Goal: Task Accomplishment & Management: Complete application form

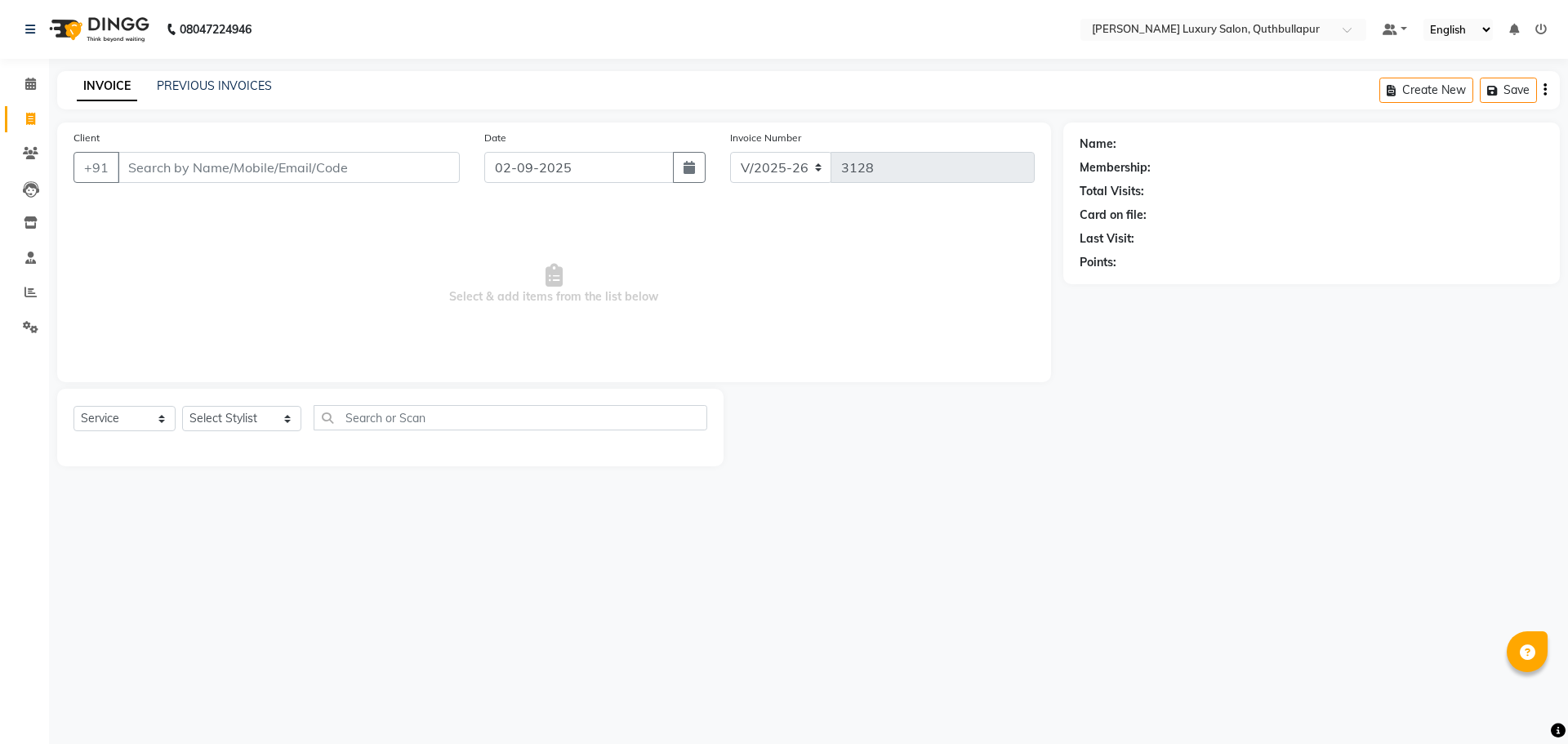
select select "5816"
select select "service"
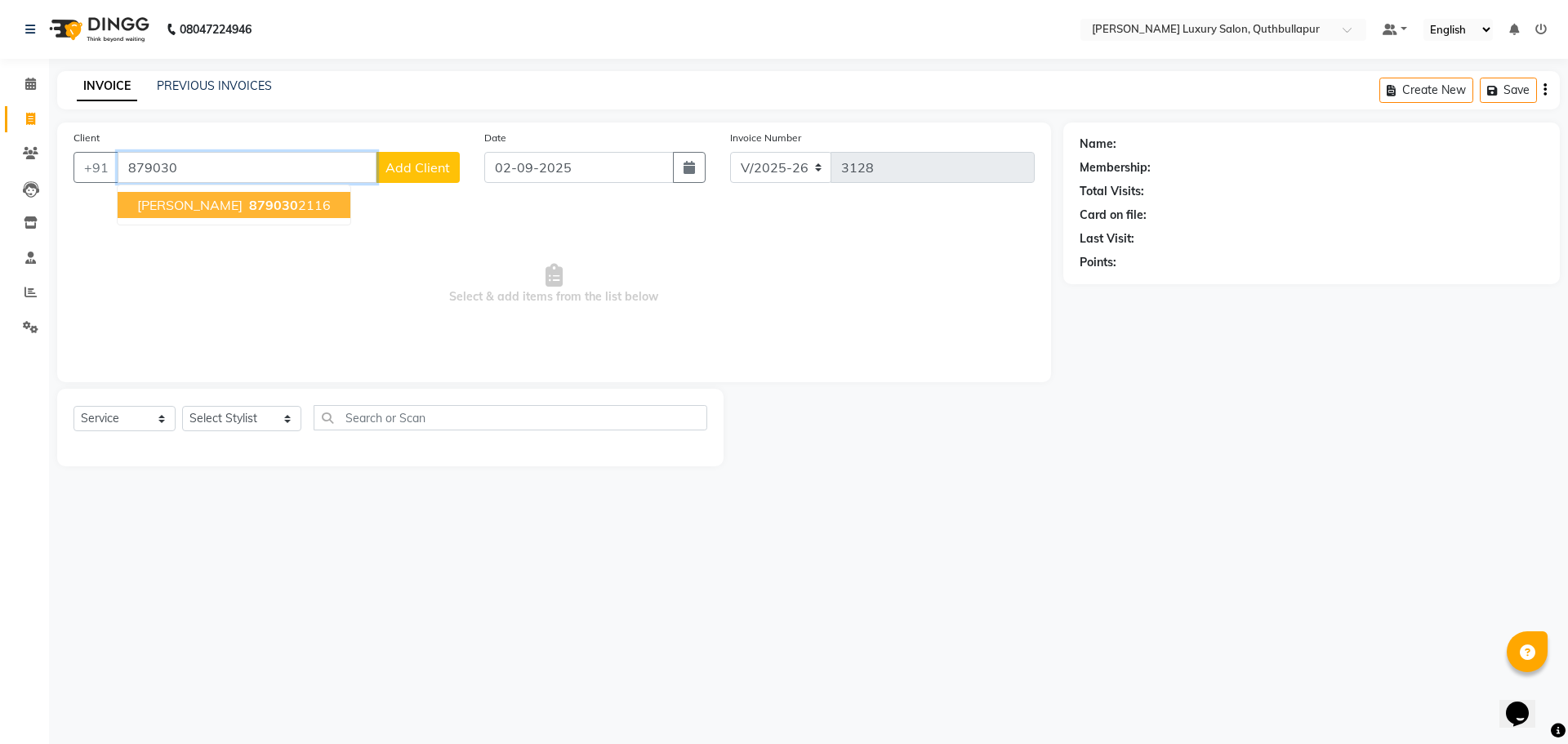
click at [165, 201] on span "[PERSON_NAME]" at bounding box center [189, 205] width 105 height 16
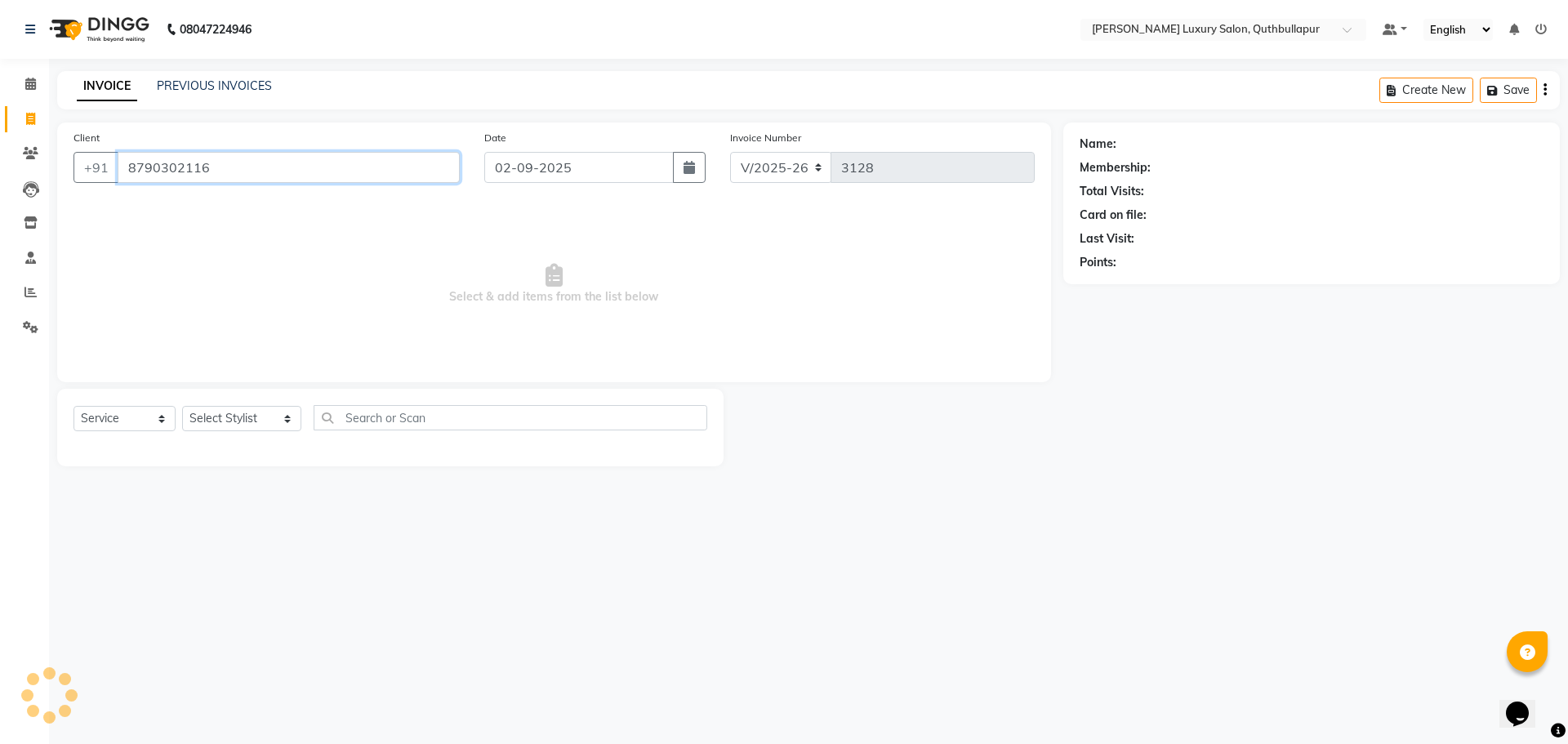
type input "8790302116"
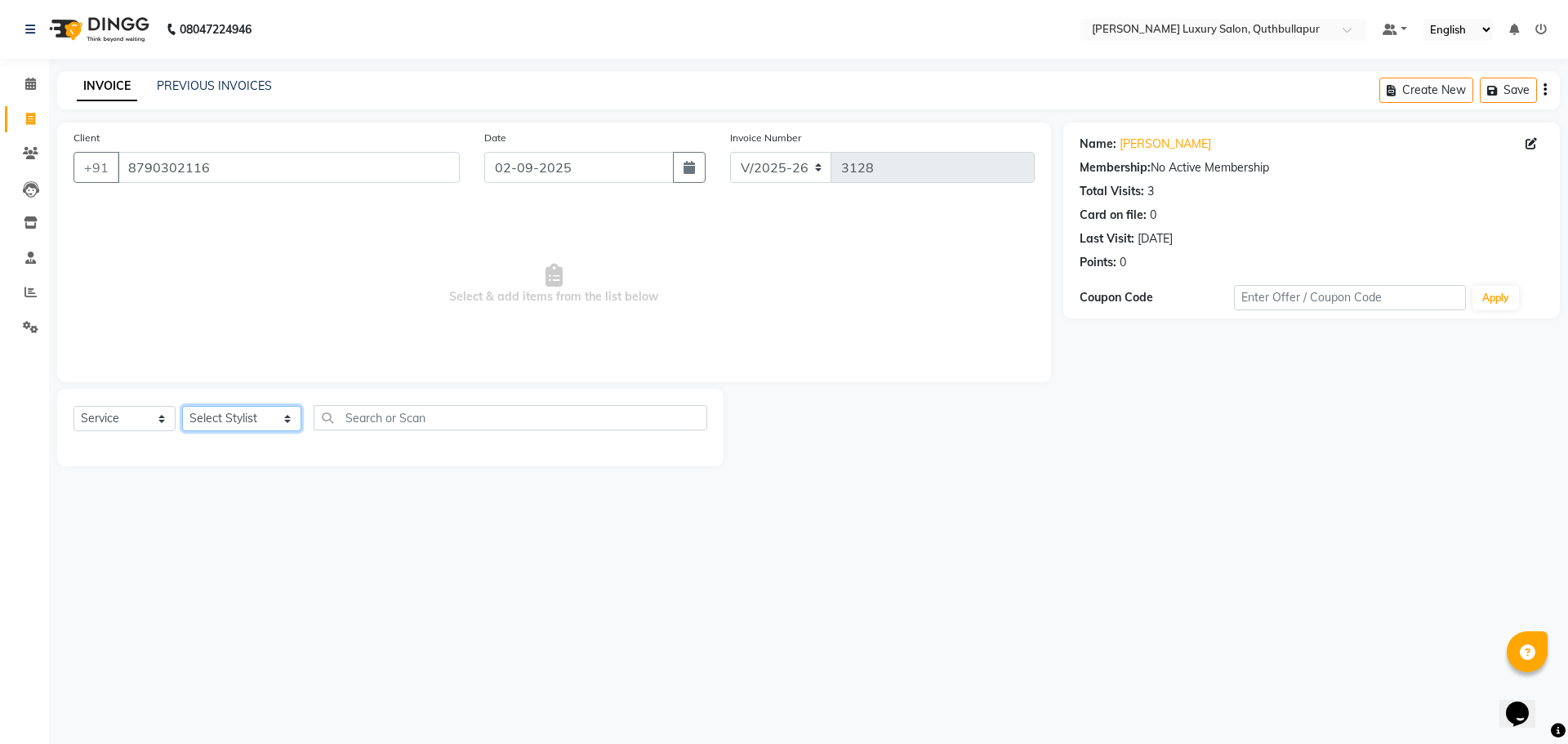
click at [244, 426] on select "Select Stylist [PERSON_NAME] SHAKE AHON [PERSON_NAME] [PERSON_NAME] [PERSON_NAM…" at bounding box center [241, 418] width 119 height 26
select select "75082"
click at [182, 406] on select "Select Stylist [PERSON_NAME] SHAKE AHON [PERSON_NAME] [PERSON_NAME] [PERSON_NAM…" at bounding box center [241, 418] width 119 height 26
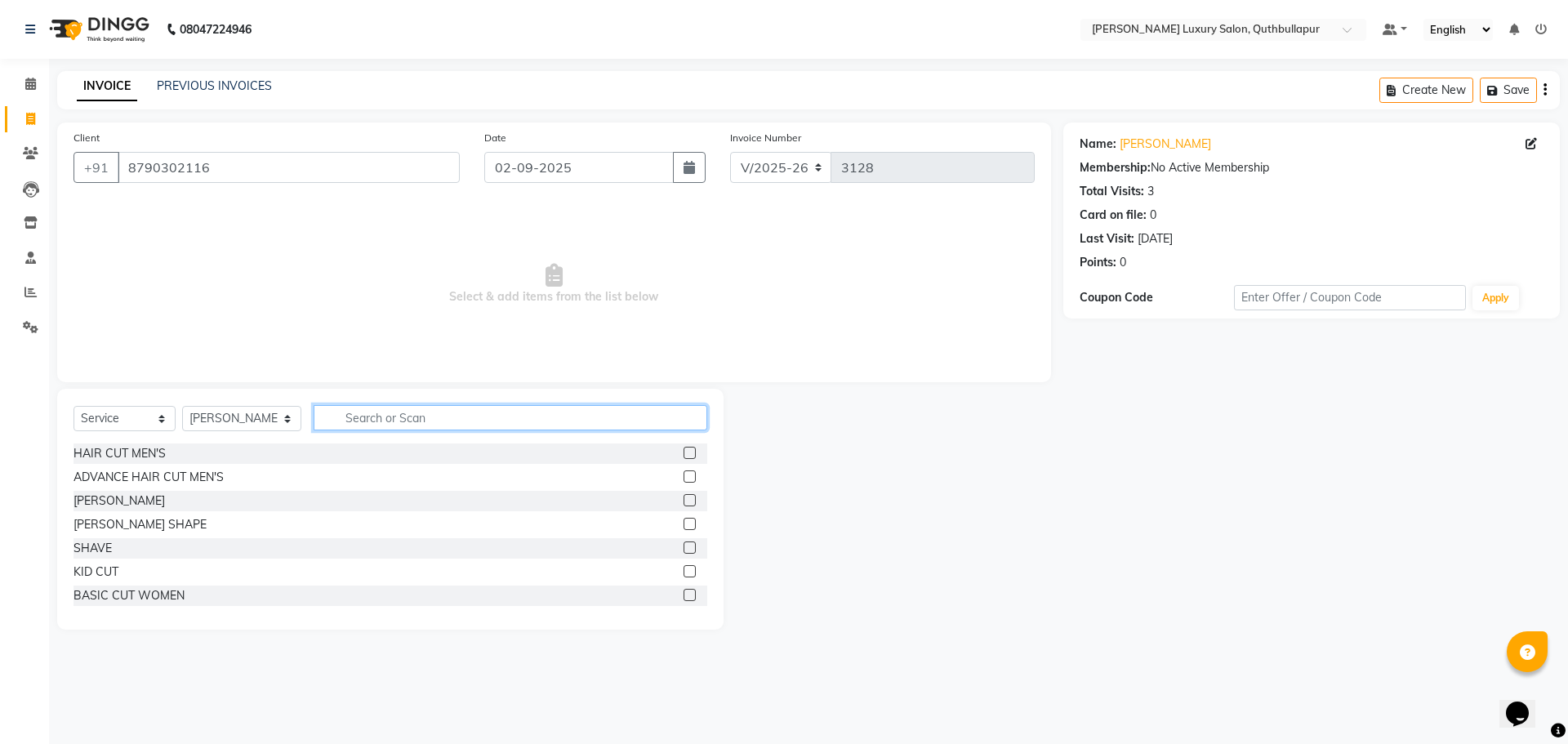
click at [350, 425] on input "text" at bounding box center [510, 418] width 394 height 26
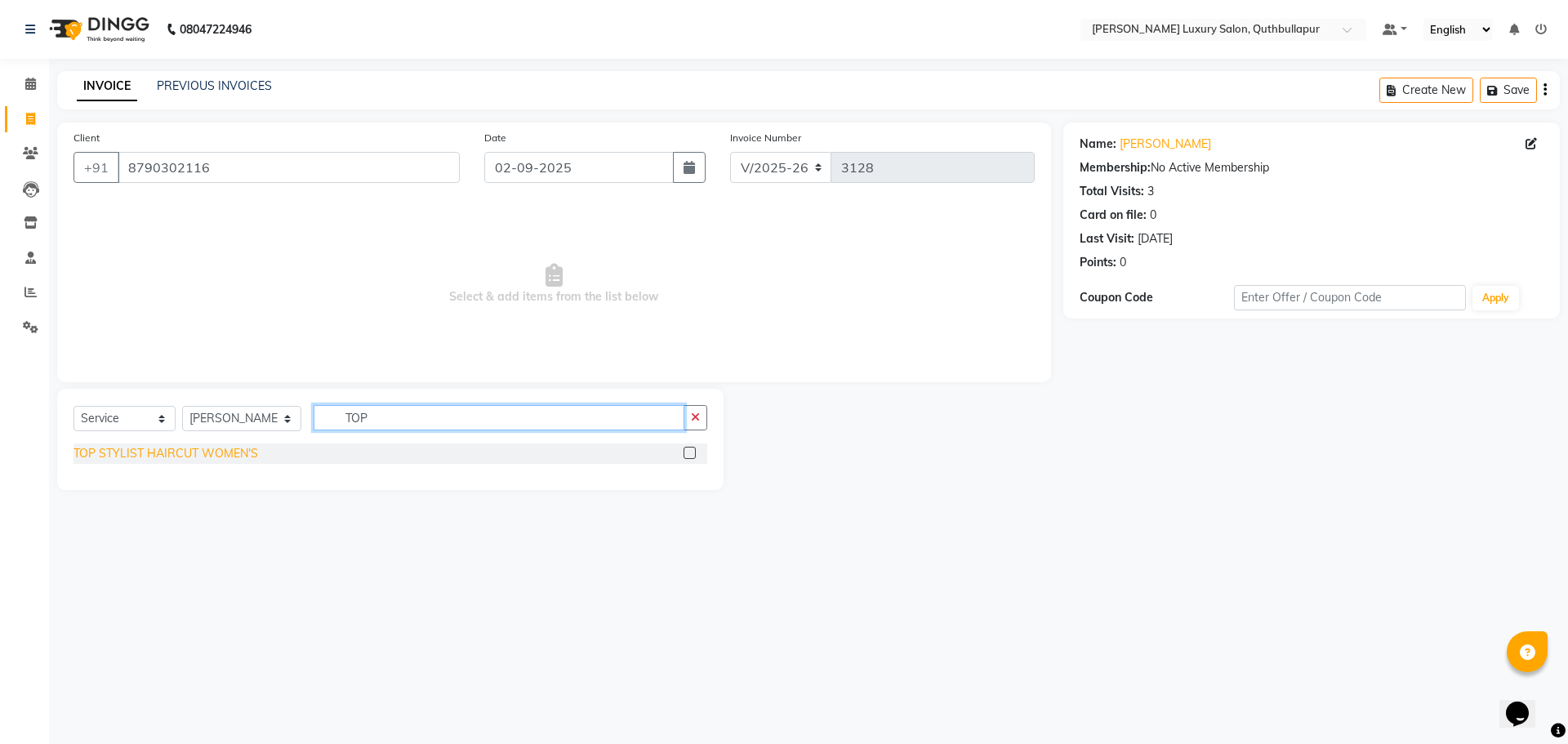
type input "TOP"
click at [182, 456] on div "TOP STYLIST HAIRCUT WOMEN'S" at bounding box center [165, 453] width 185 height 17
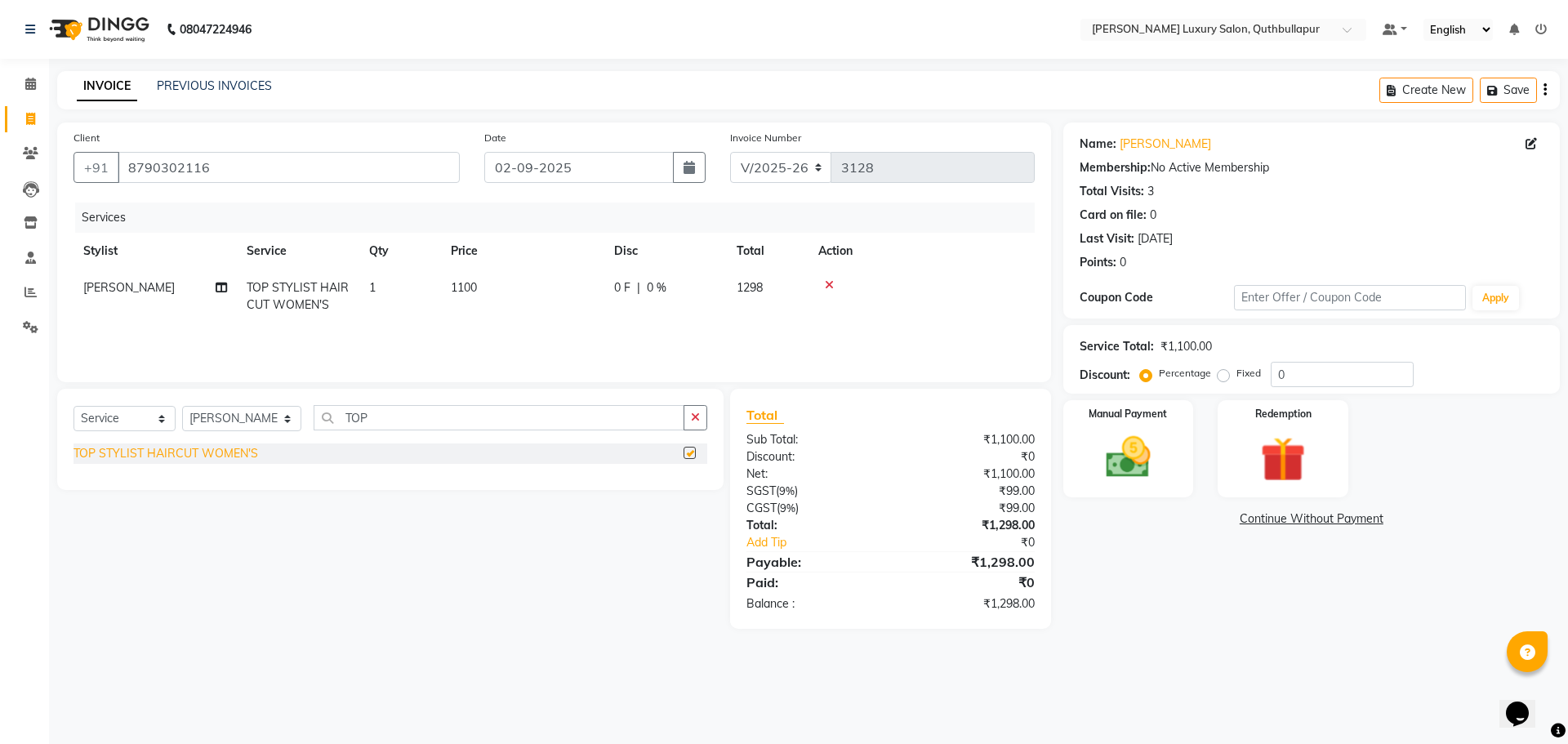
checkbox input "false"
click at [1153, 433] on img at bounding box center [1128, 457] width 76 height 54
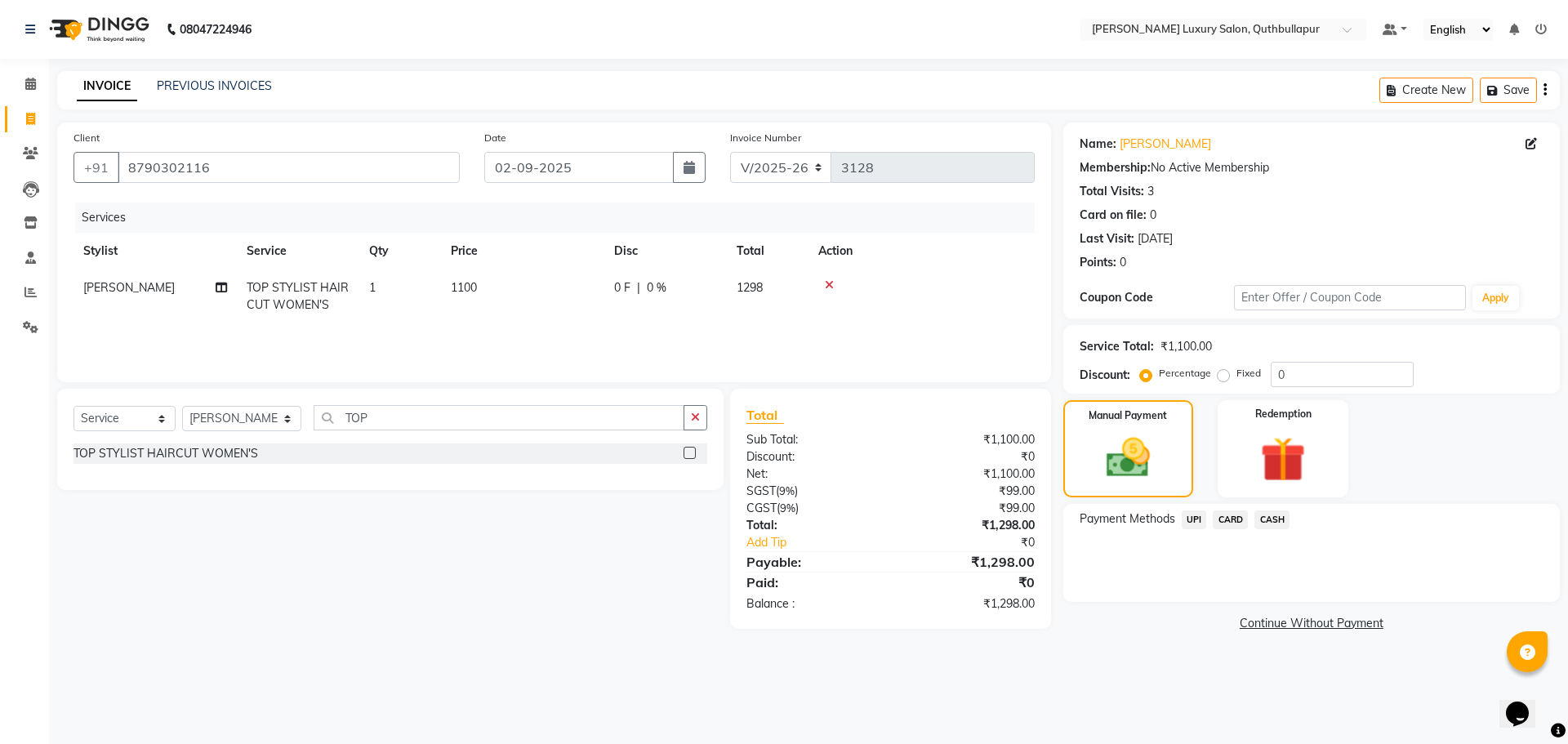
drag, startPoint x: 1261, startPoint y: 517, endPoint x: 1265, endPoint y: 495, distance: 22.4
click at [1261, 511] on span "CASH" at bounding box center [1273, 519] width 35 height 19
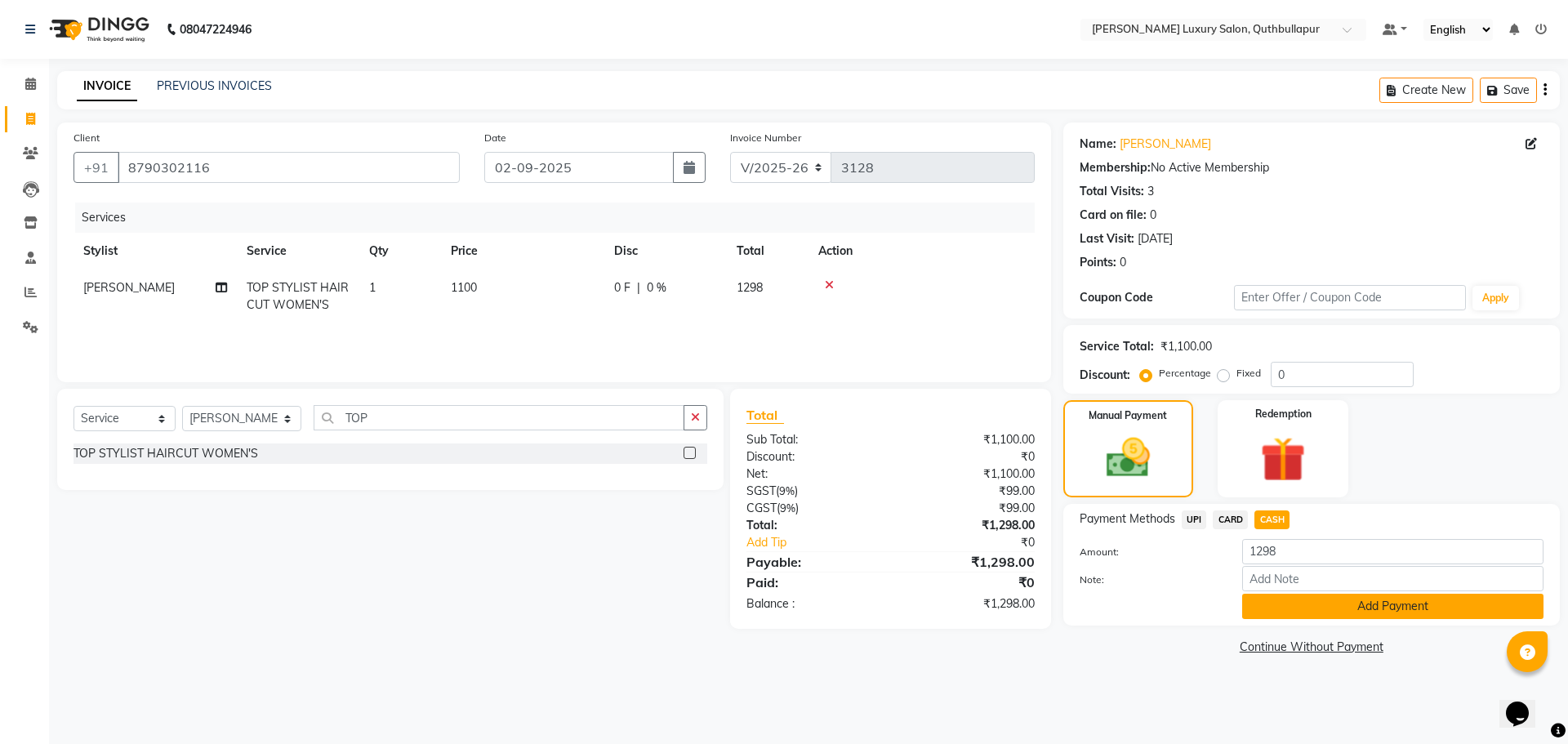
click at [1286, 607] on button "Add Payment" at bounding box center [1393, 606] width 302 height 26
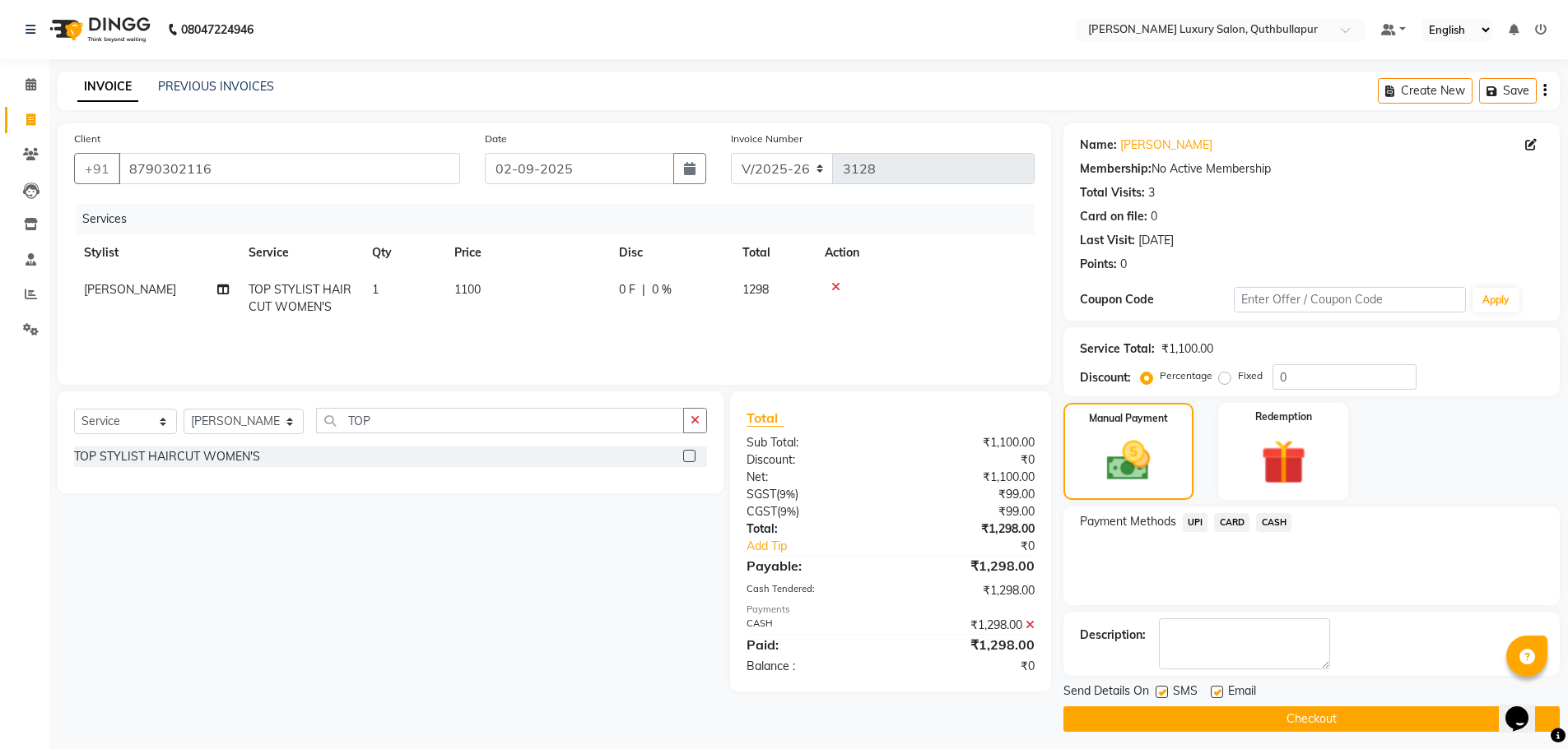
click at [1306, 716] on button "Checkout" at bounding box center [1311, 719] width 496 height 26
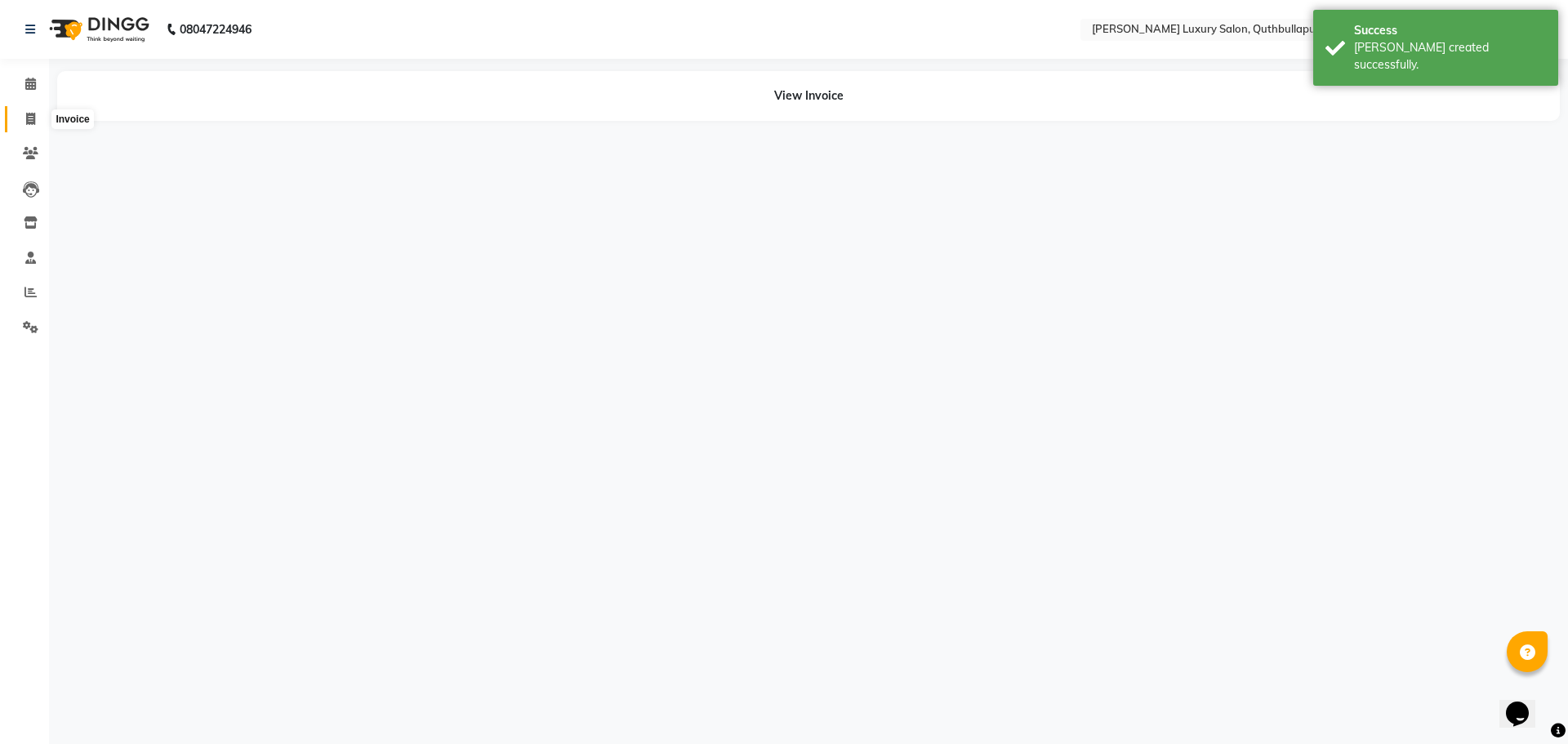
click at [34, 120] on icon at bounding box center [31, 119] width 9 height 12
select select "service"
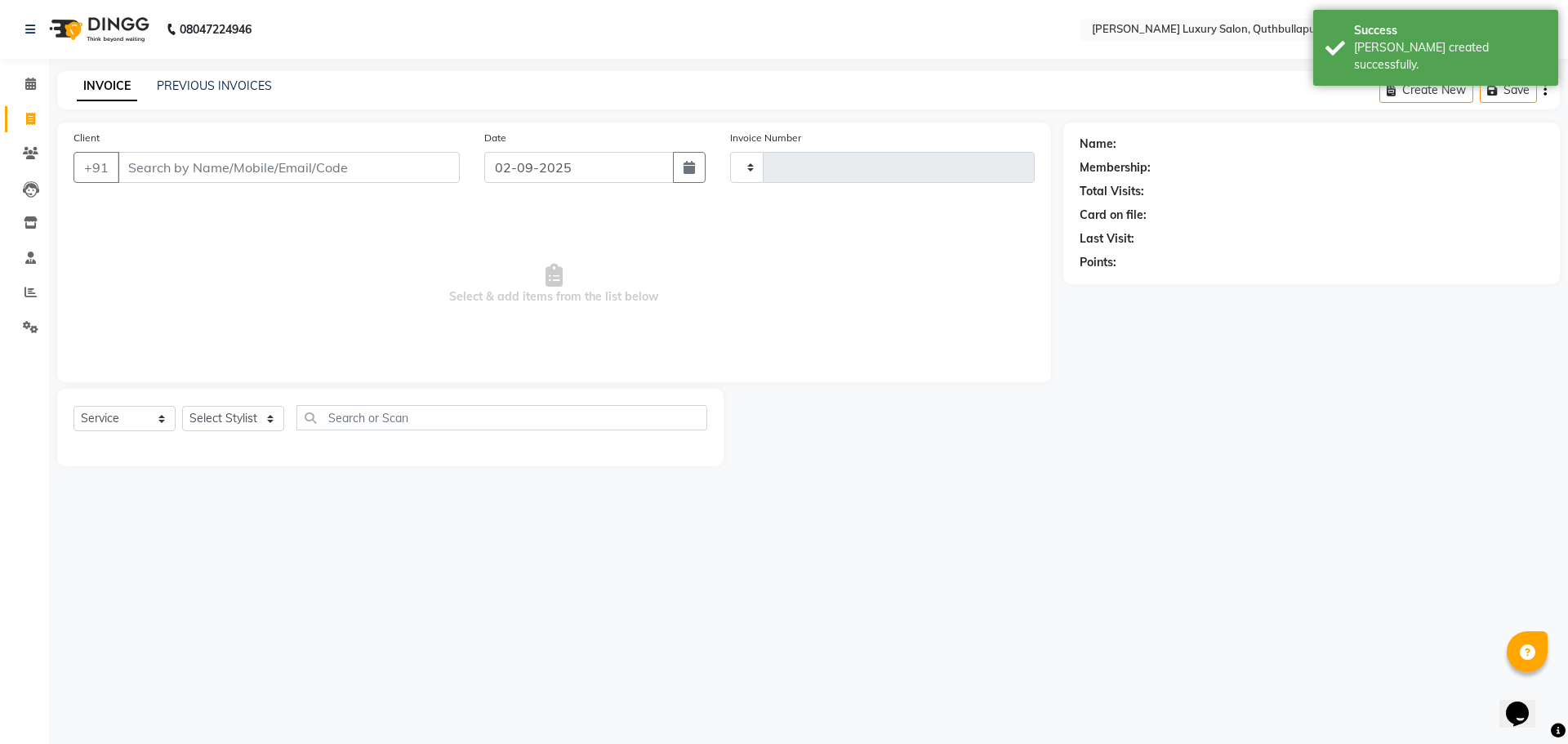
type input "3129"
select select "5816"
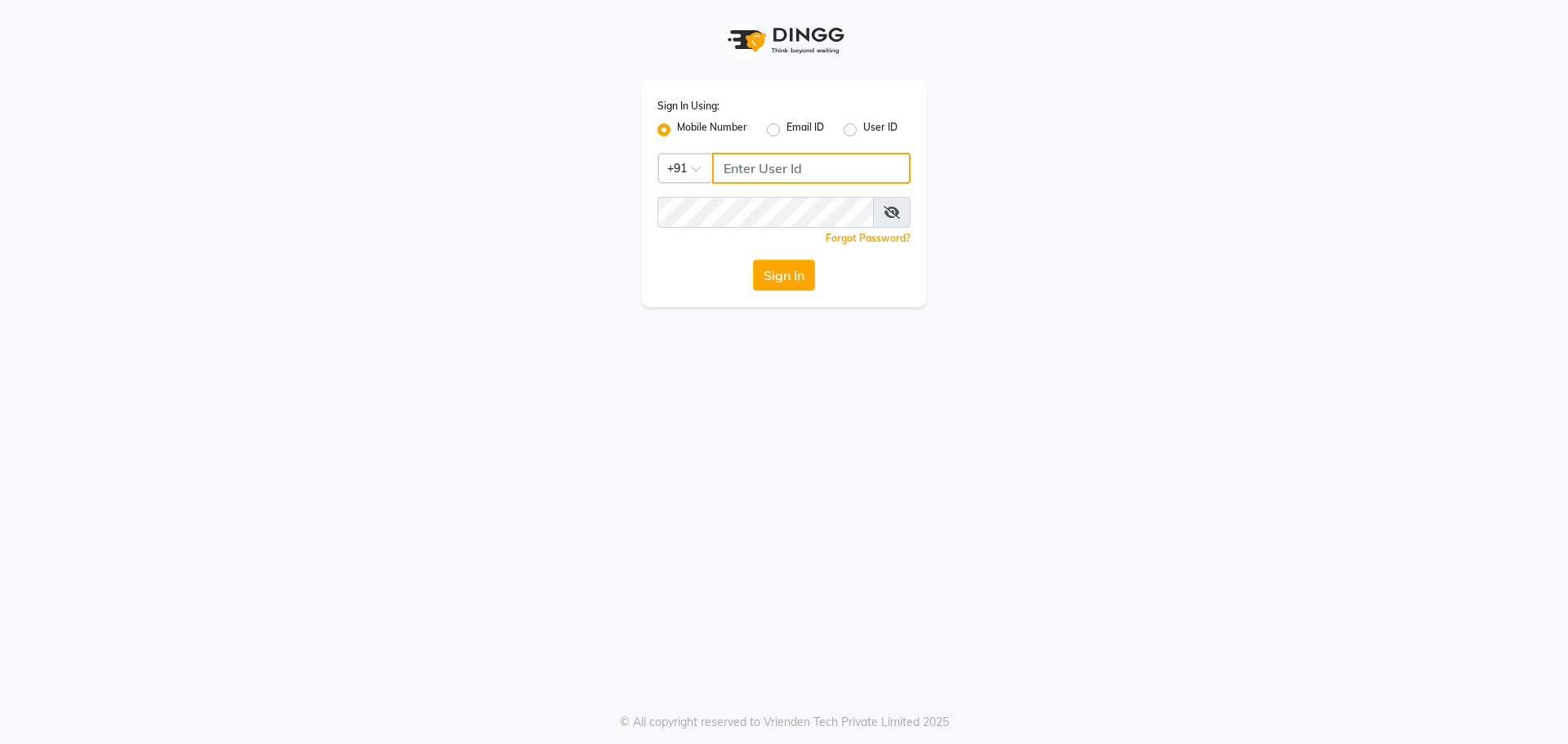
drag, startPoint x: 738, startPoint y: 165, endPoint x: 719, endPoint y: 178, distance: 23.0
click at [737, 170] on input "Username" at bounding box center [811, 168] width 198 height 31
type input "6"
type input "9063025837"
click at [753, 260] on button "Sign In" at bounding box center [784, 275] width 62 height 31
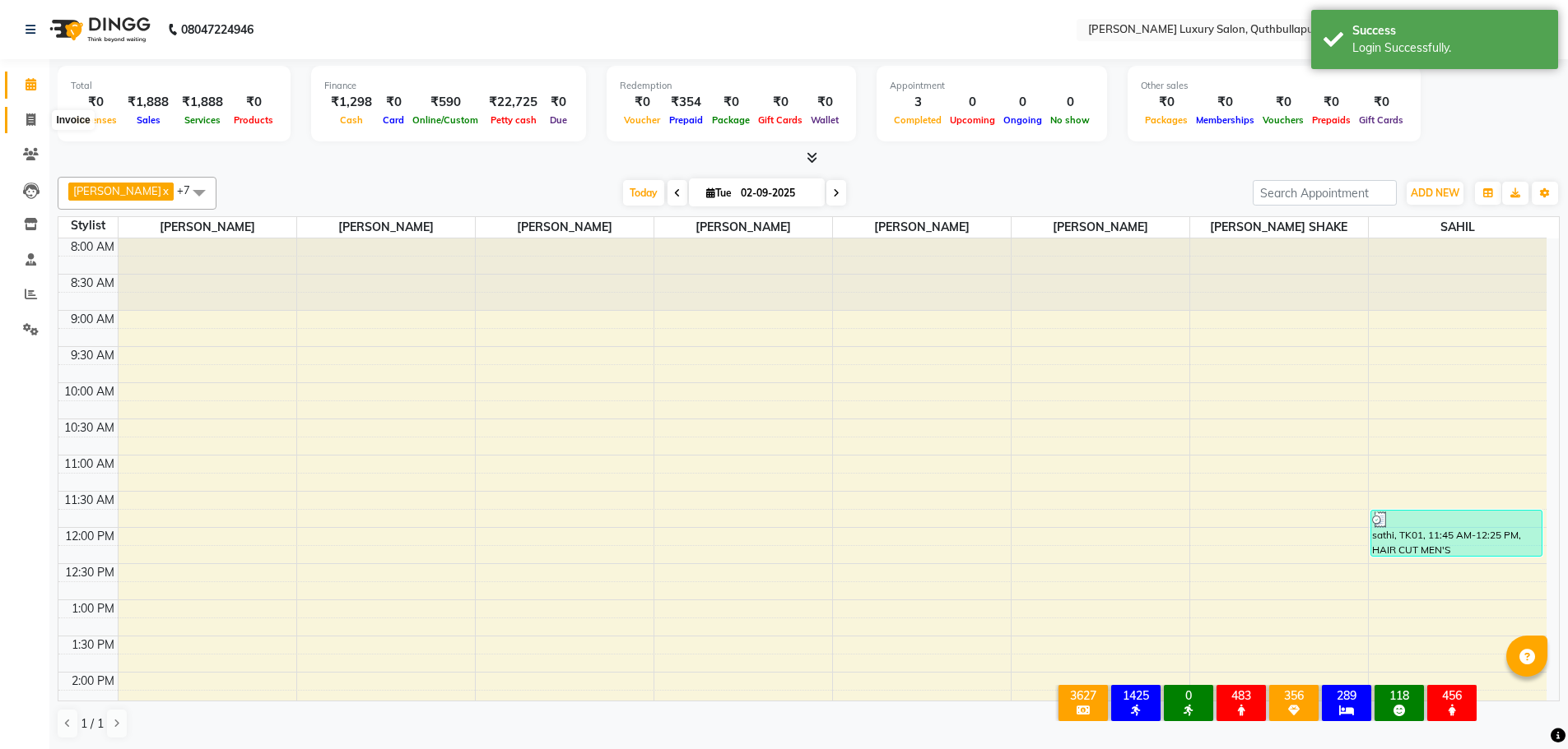
click at [31, 118] on icon at bounding box center [31, 119] width 9 height 12
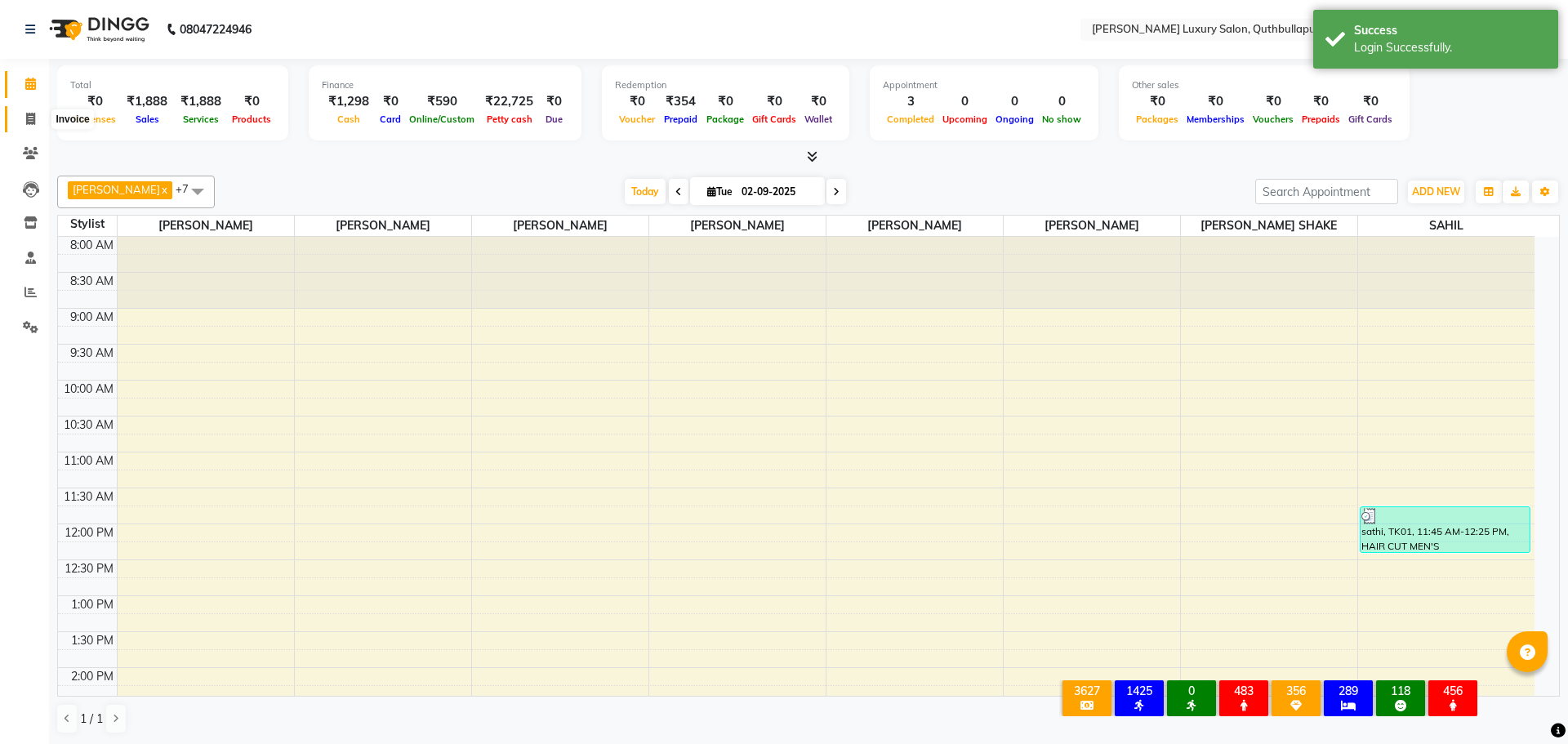
select select "5816"
select select "service"
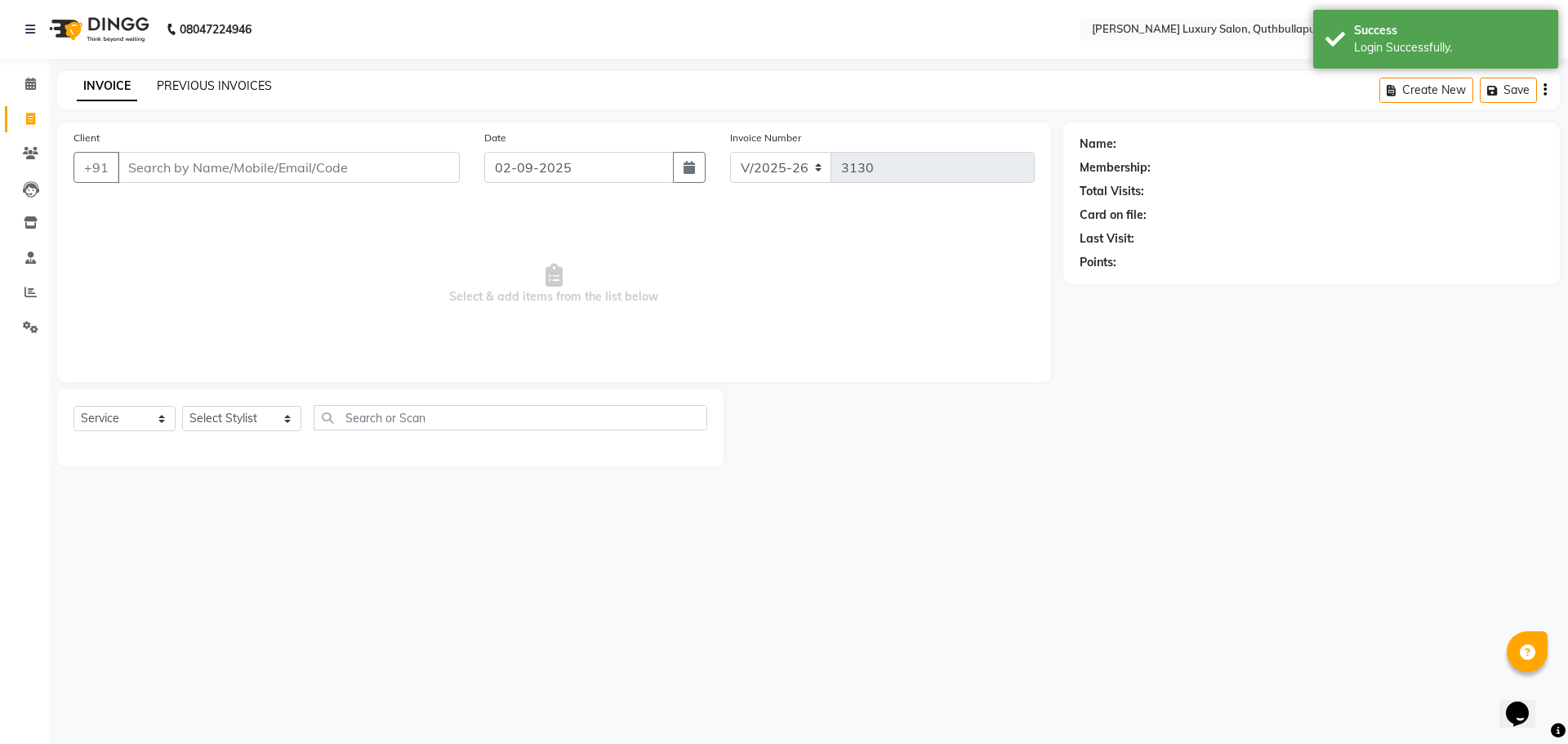
click at [243, 81] on link "PREVIOUS INVOICES" at bounding box center [214, 86] width 115 height 15
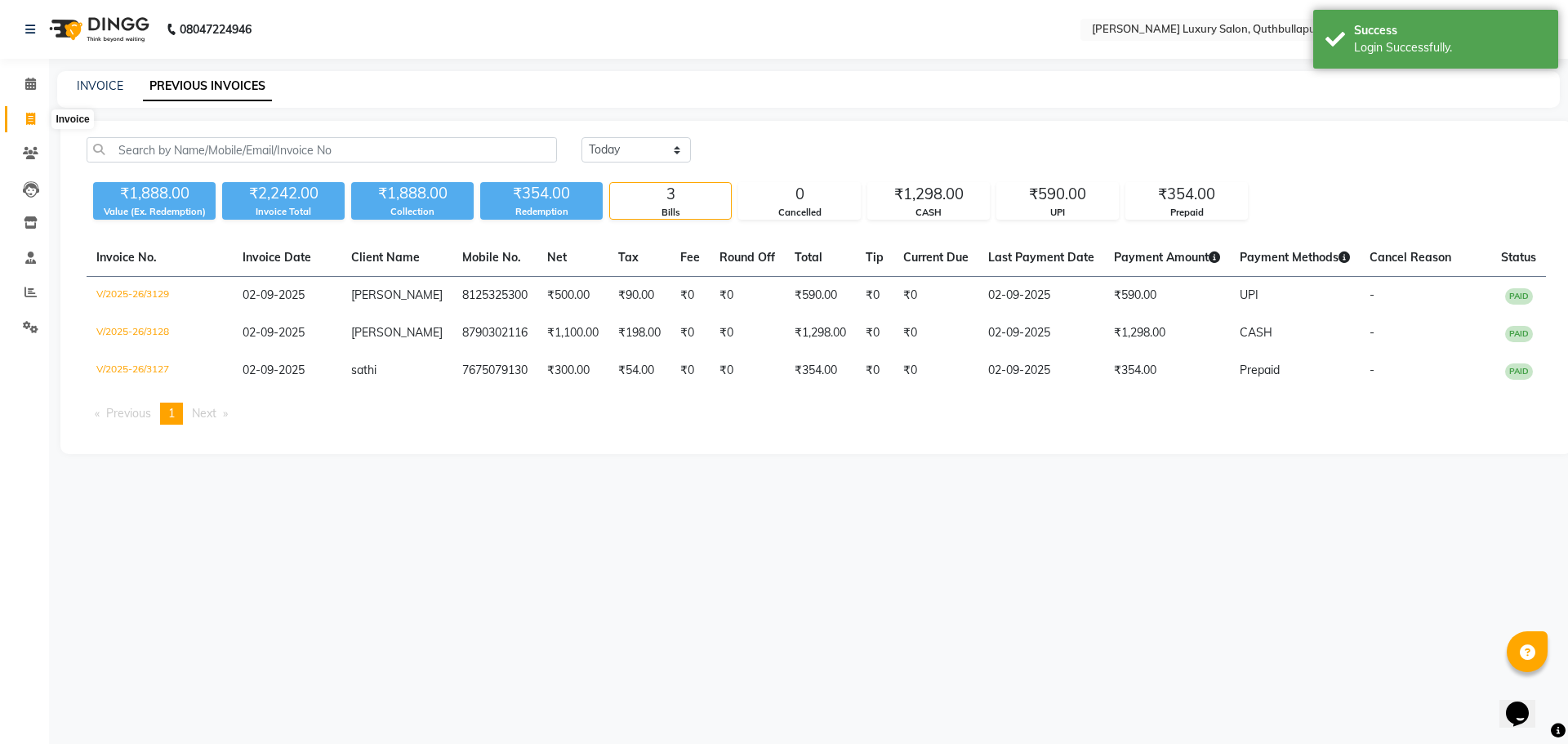
click at [33, 120] on icon at bounding box center [31, 119] width 9 height 12
select select "5816"
select select "service"
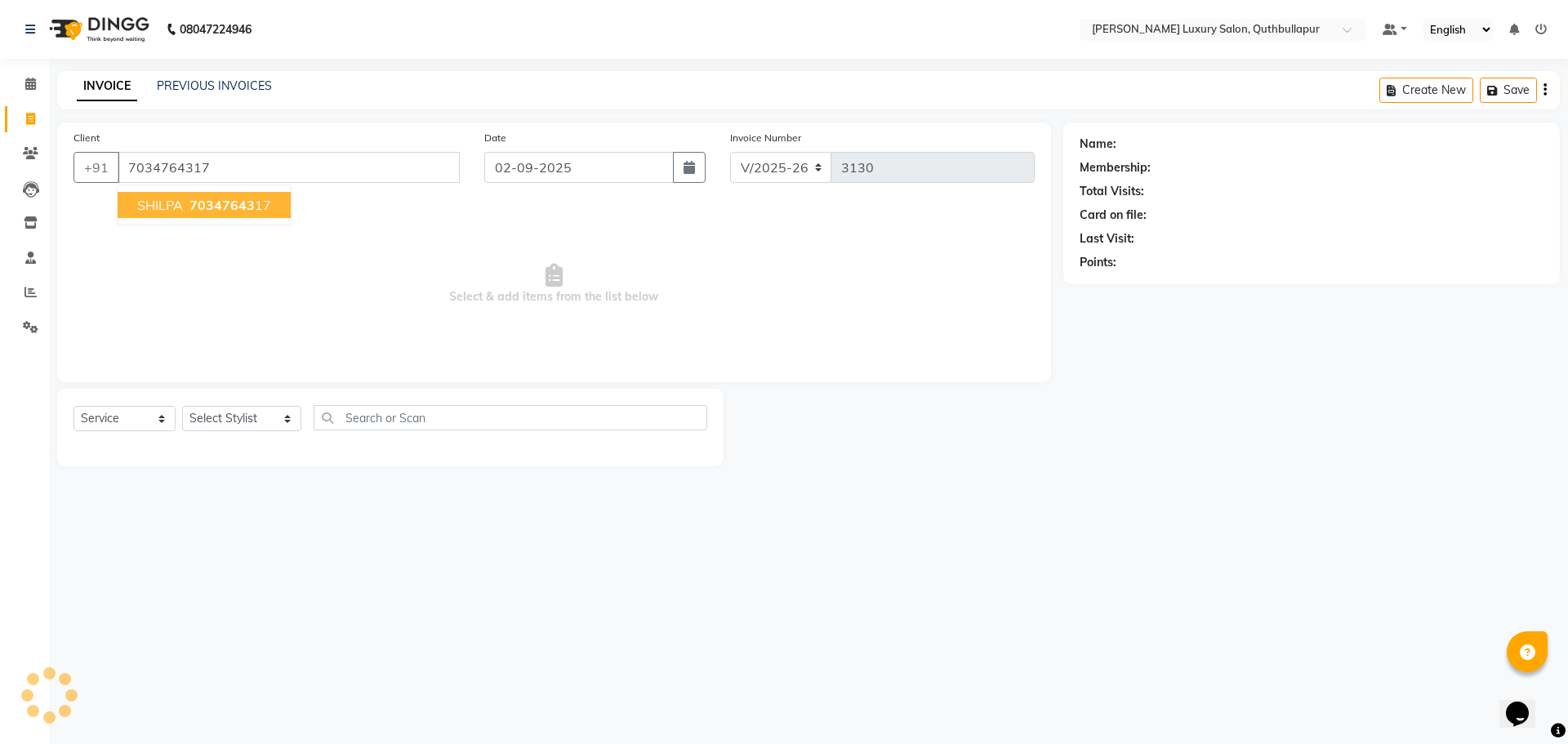
type input "7034764317"
click at [268, 206] on ngb-highlight "70347643 17" at bounding box center [229, 205] width 85 height 16
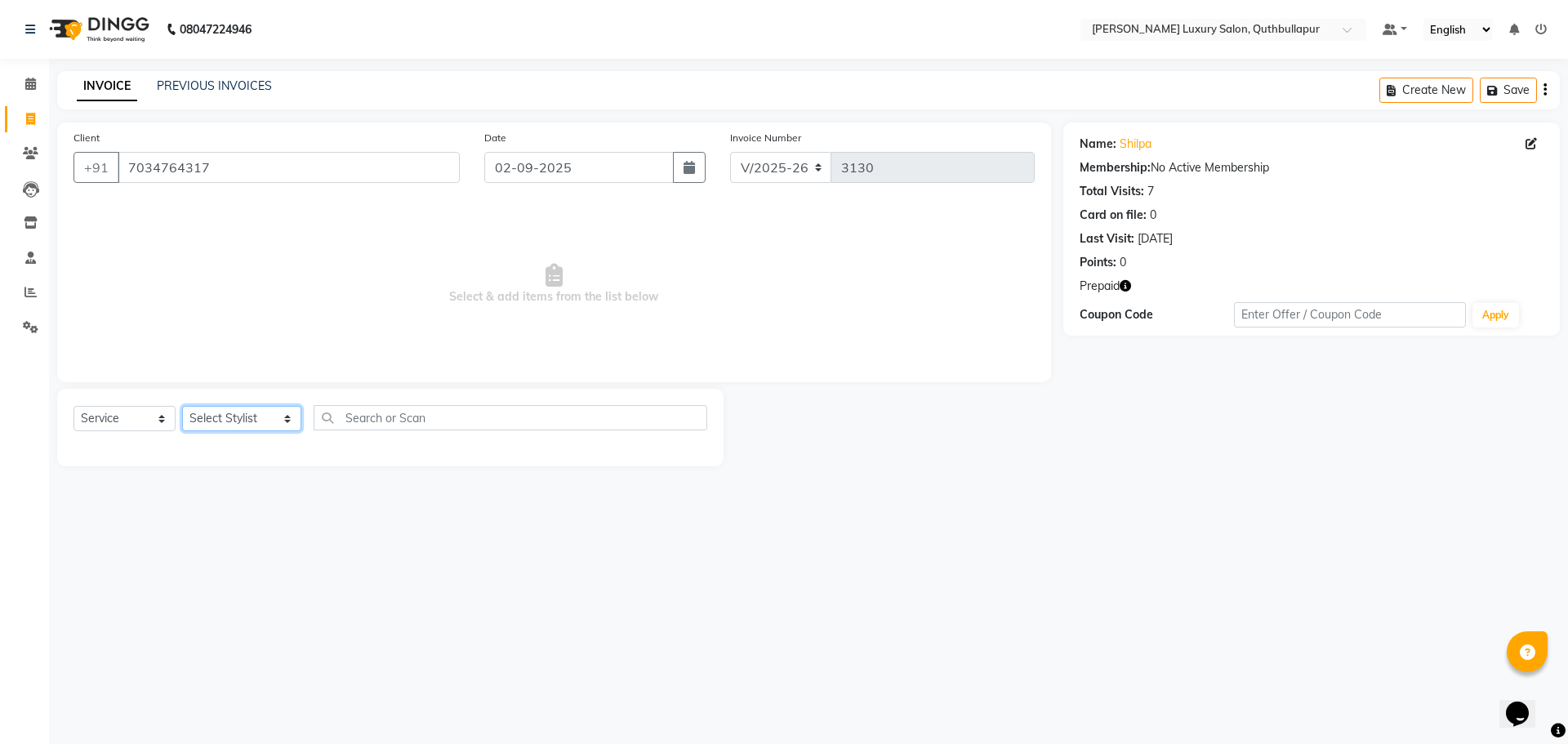
click at [187, 425] on select "Select Stylist [PERSON_NAME] SHAKE AHON [PERSON_NAME] [PERSON_NAME] [PERSON_NAM…" at bounding box center [241, 418] width 119 height 26
select select "54513"
click at [182, 406] on select "Select Stylist [PERSON_NAME] SHAKE AHON [PERSON_NAME] [PERSON_NAME] [PERSON_NAM…" at bounding box center [241, 418] width 119 height 26
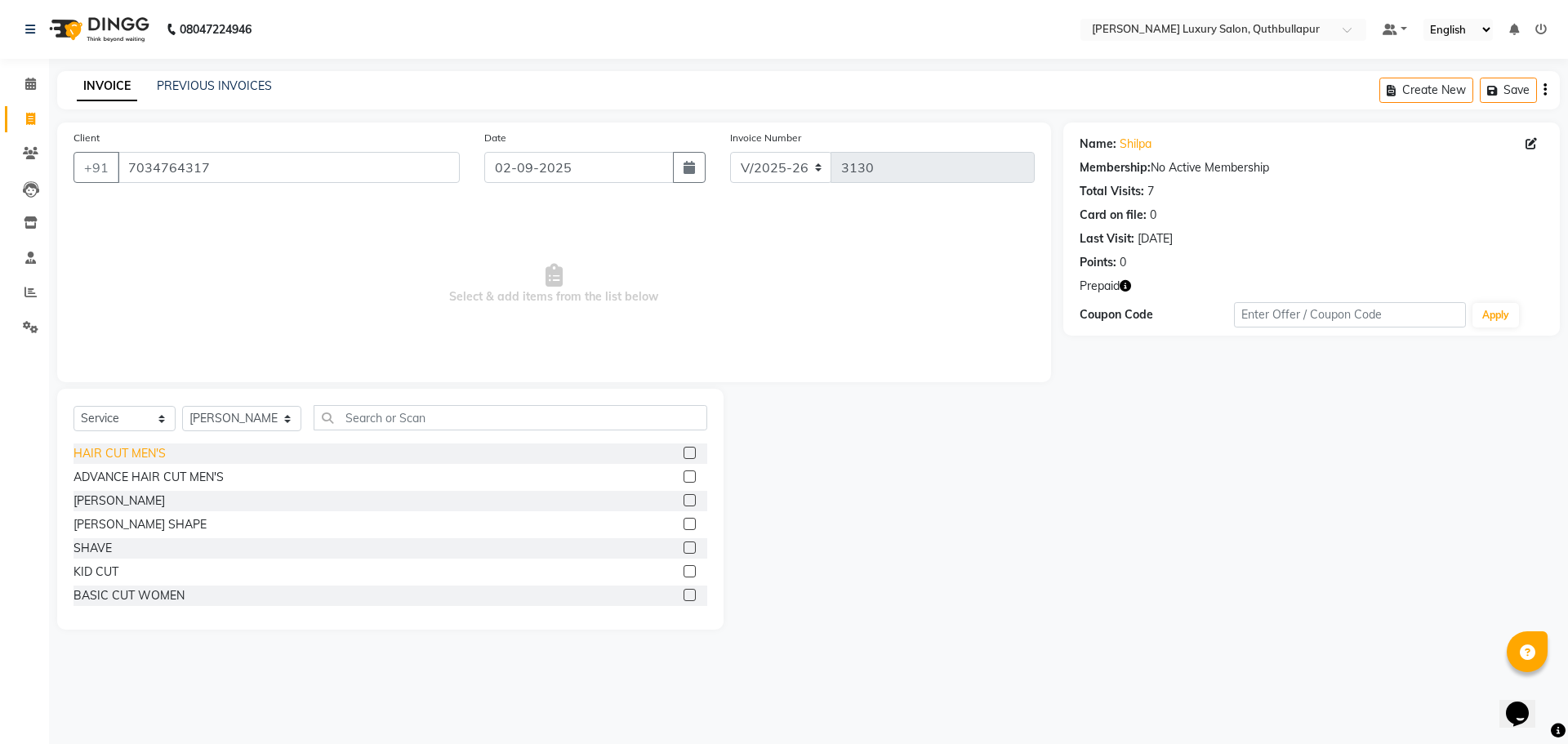
click at [149, 448] on div "HAIR CUT MEN'S" at bounding box center [119, 453] width 92 height 17
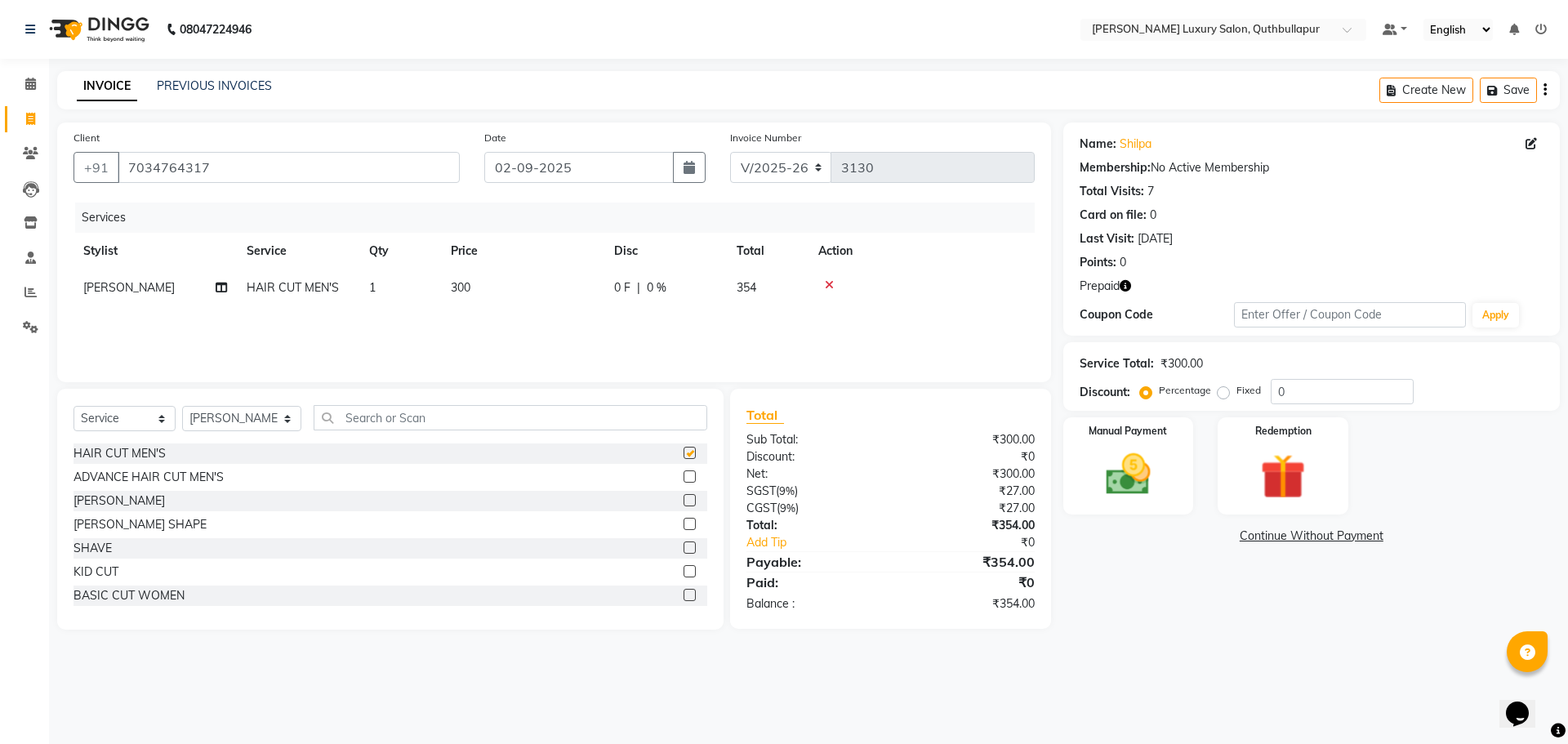
checkbox input "false"
click at [342, 423] on input "text" at bounding box center [510, 418] width 394 height 26
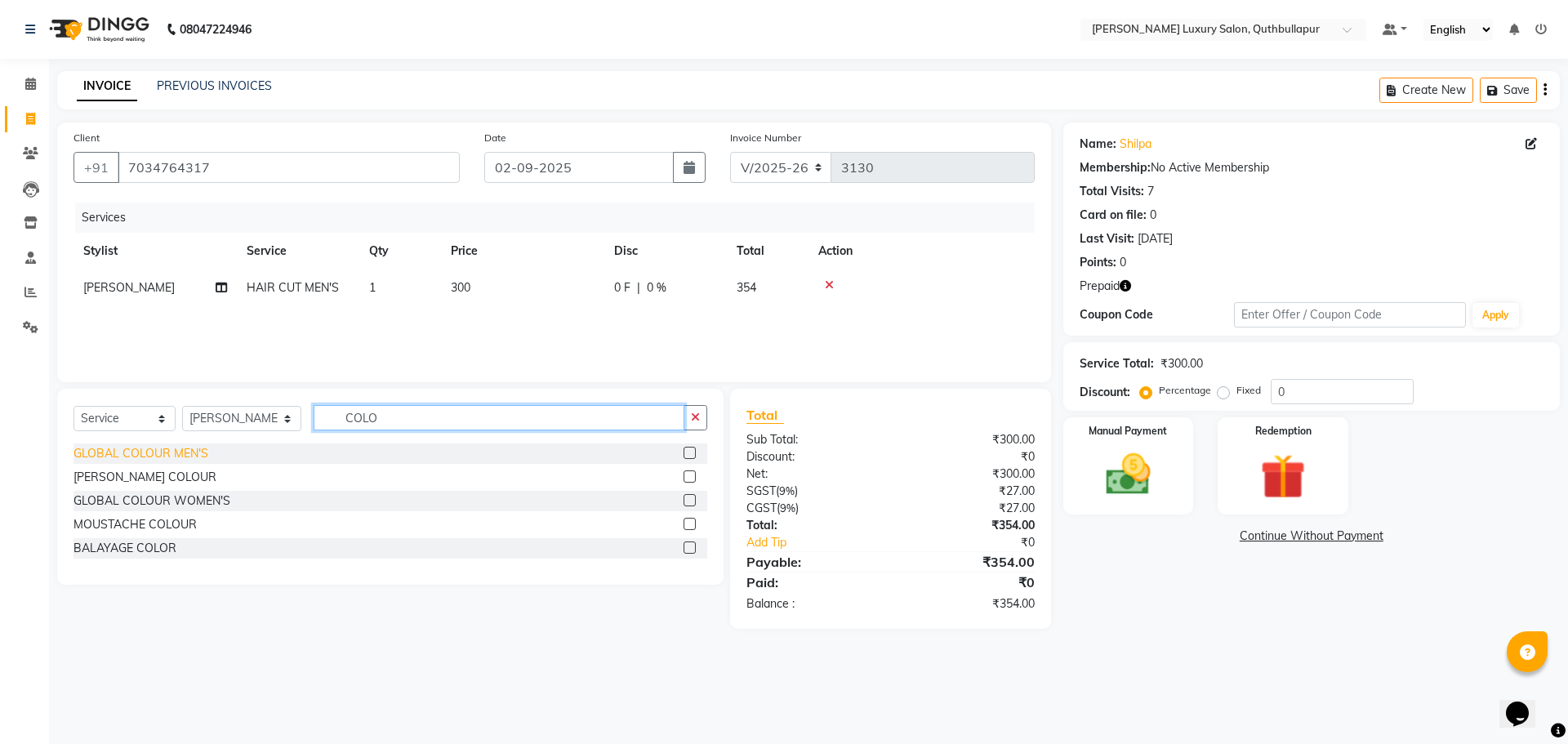
type input "COLO"
click at [162, 454] on div "GLOBAL COLOUR MEN'S" at bounding box center [141, 453] width 134 height 17
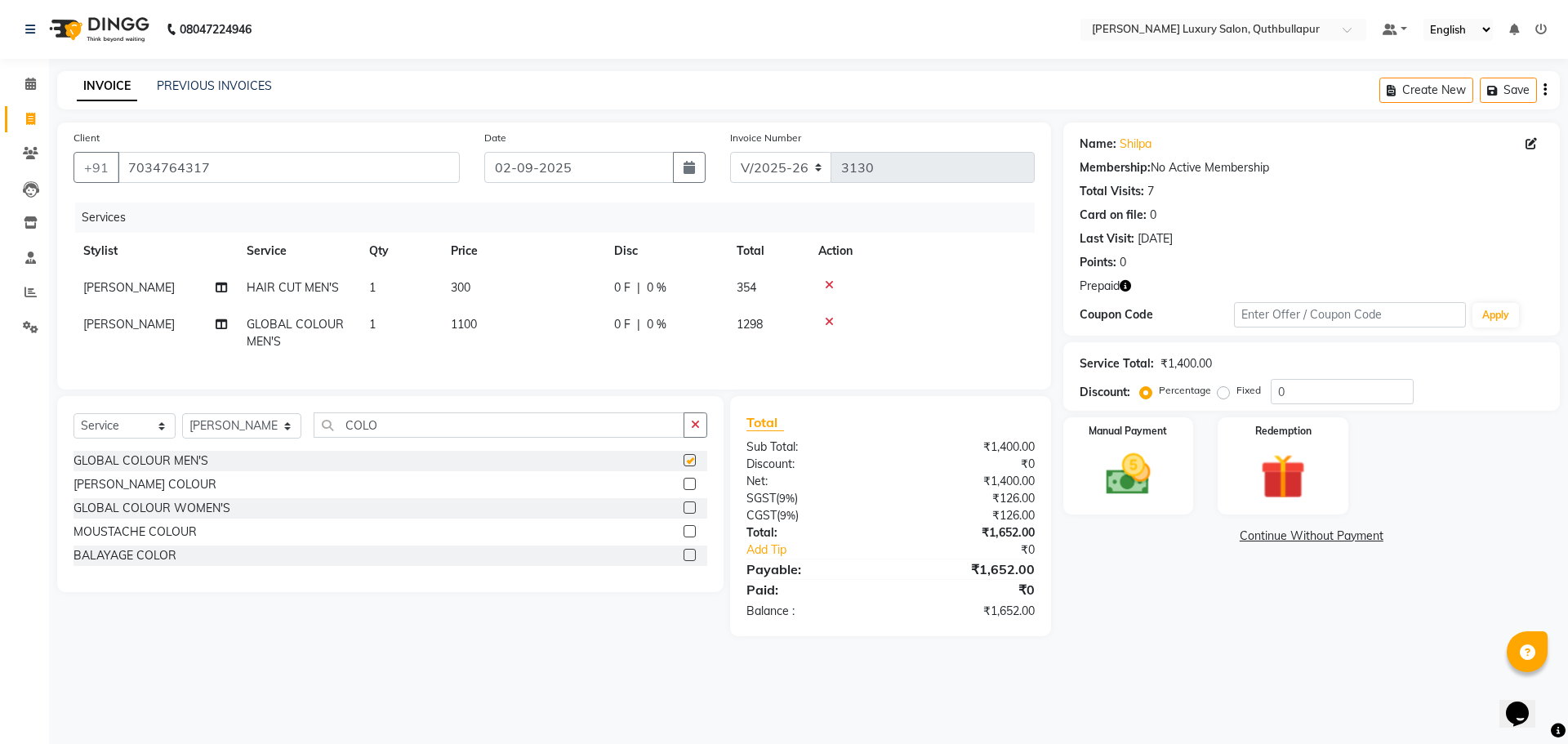
checkbox input "false"
click at [1122, 290] on icon "button" at bounding box center [1125, 286] width 11 height 12
click at [1296, 462] on img at bounding box center [1283, 477] width 76 height 58
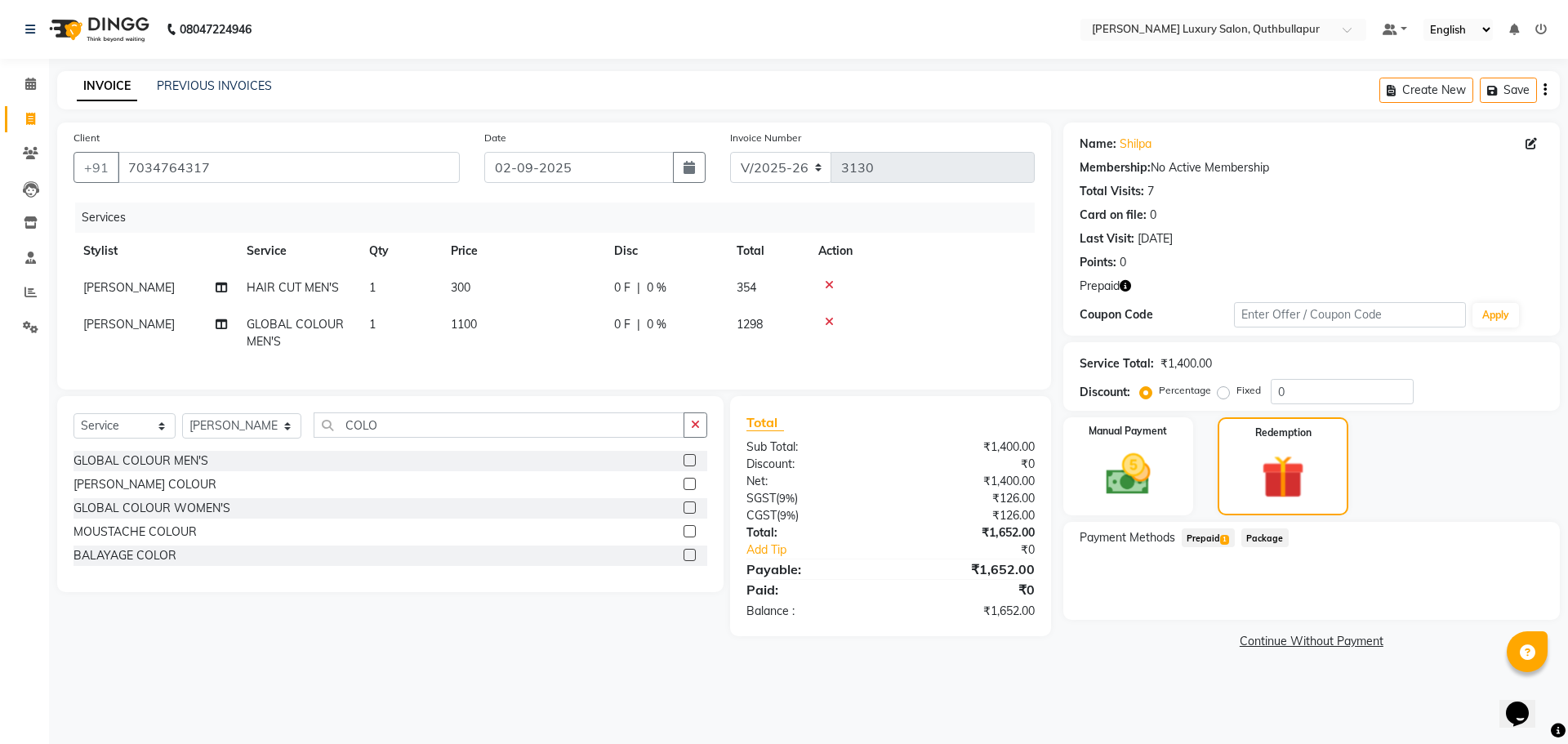
click at [1218, 532] on span "Prepaid 1" at bounding box center [1208, 538] width 53 height 19
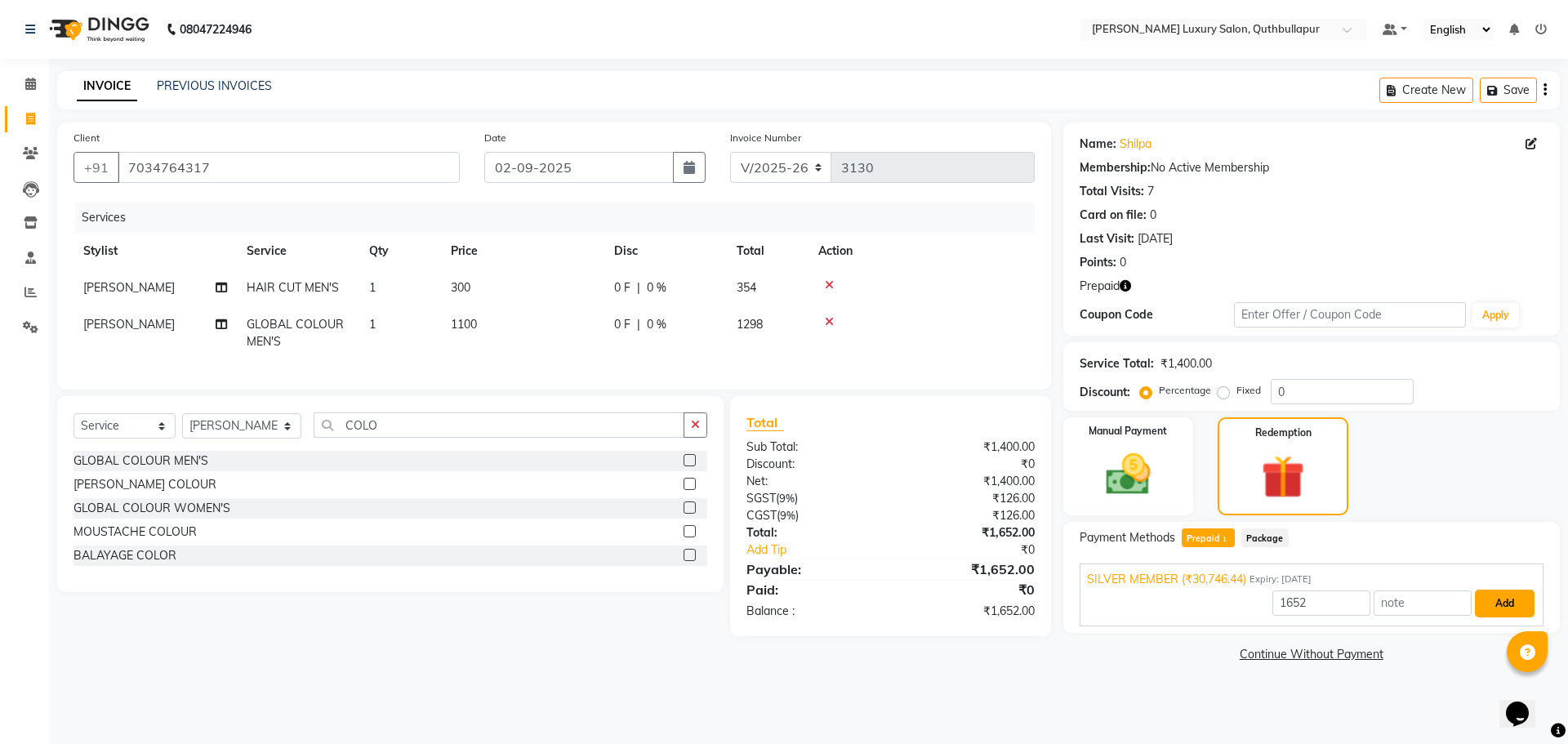
click at [1504, 601] on button "Add" at bounding box center [1504, 603] width 59 height 27
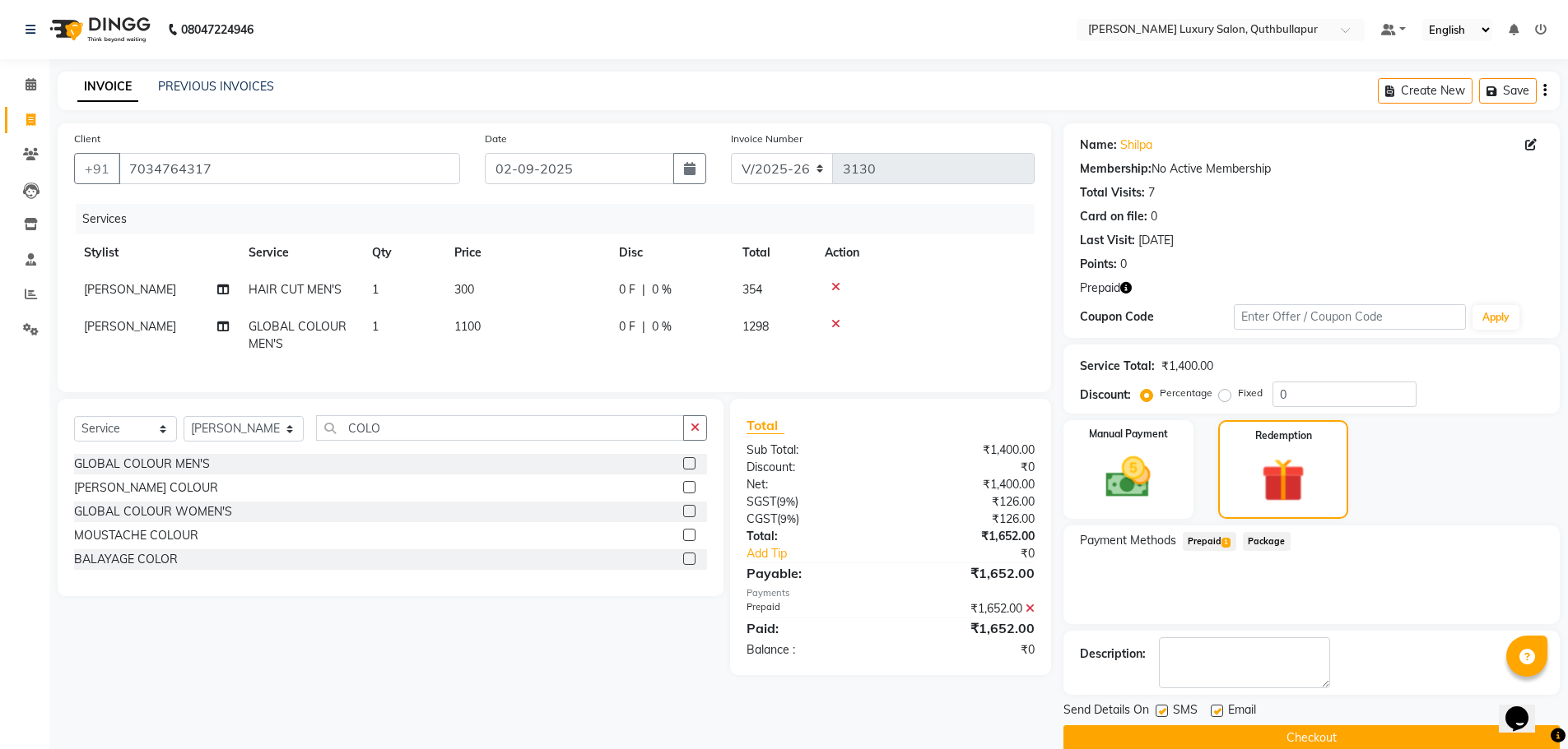
click at [1343, 738] on button "Checkout" at bounding box center [1311, 738] width 496 height 26
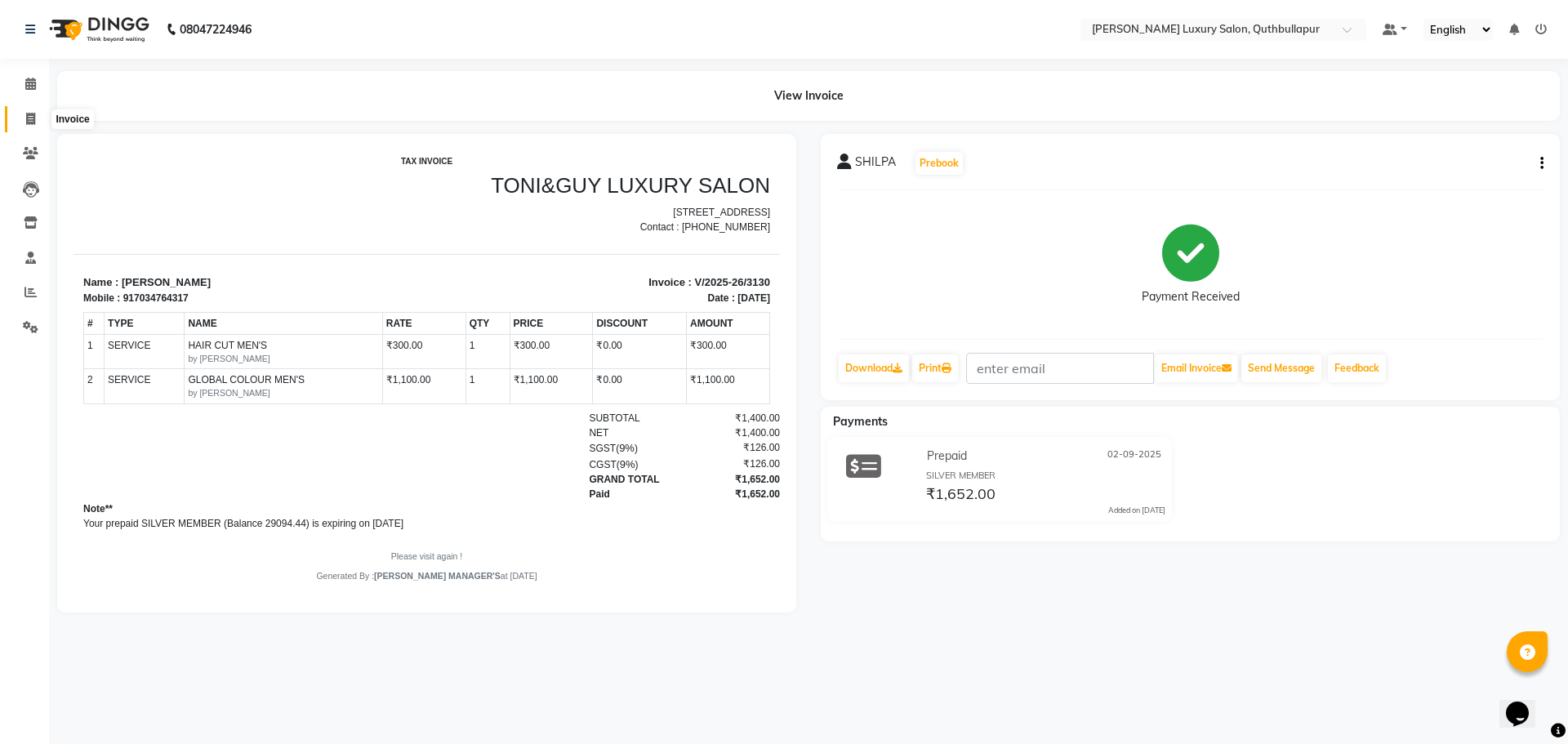
click at [31, 122] on icon at bounding box center [31, 119] width 9 height 12
select select "service"
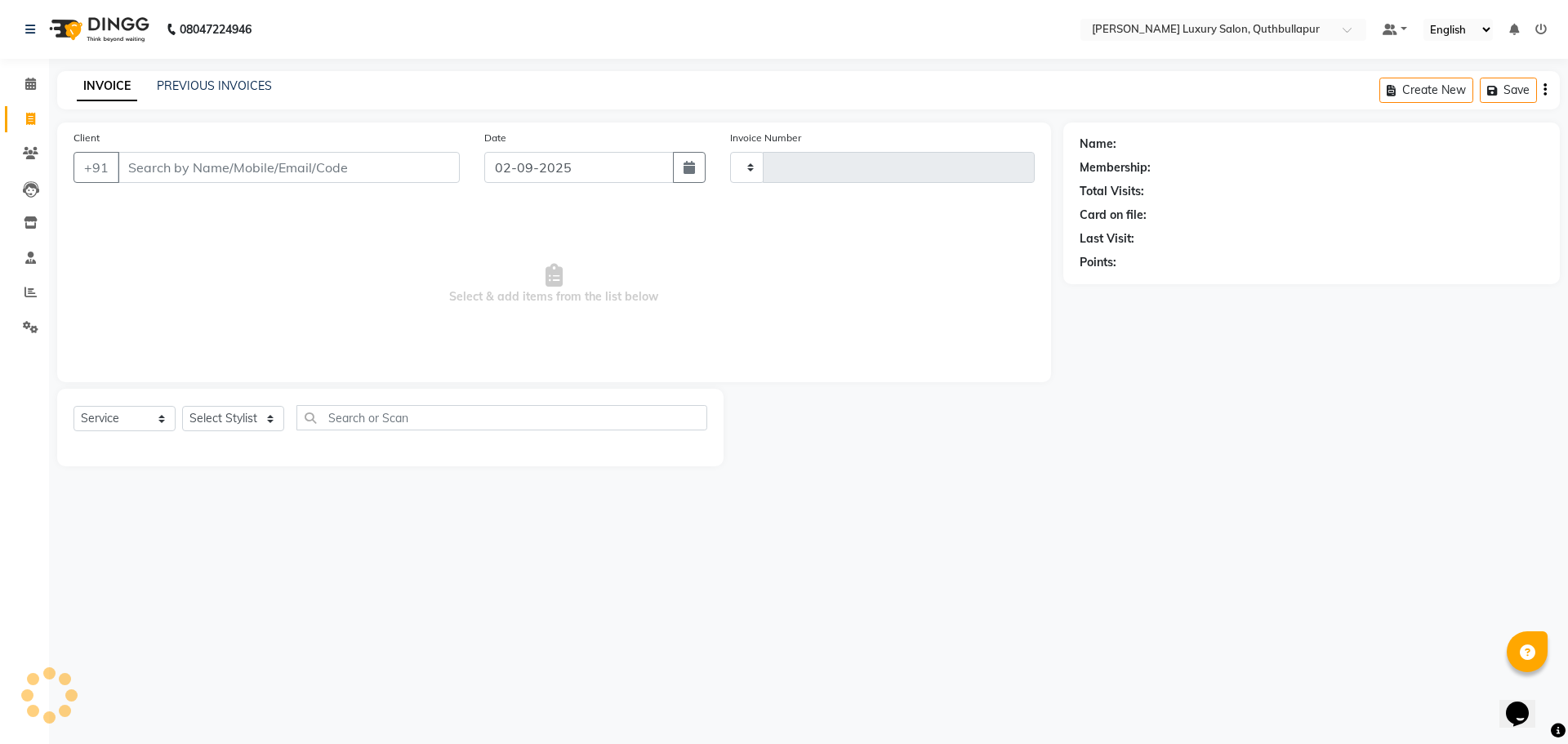
type input "3131"
select select "5816"
